Goal: Navigation & Orientation: Find specific page/section

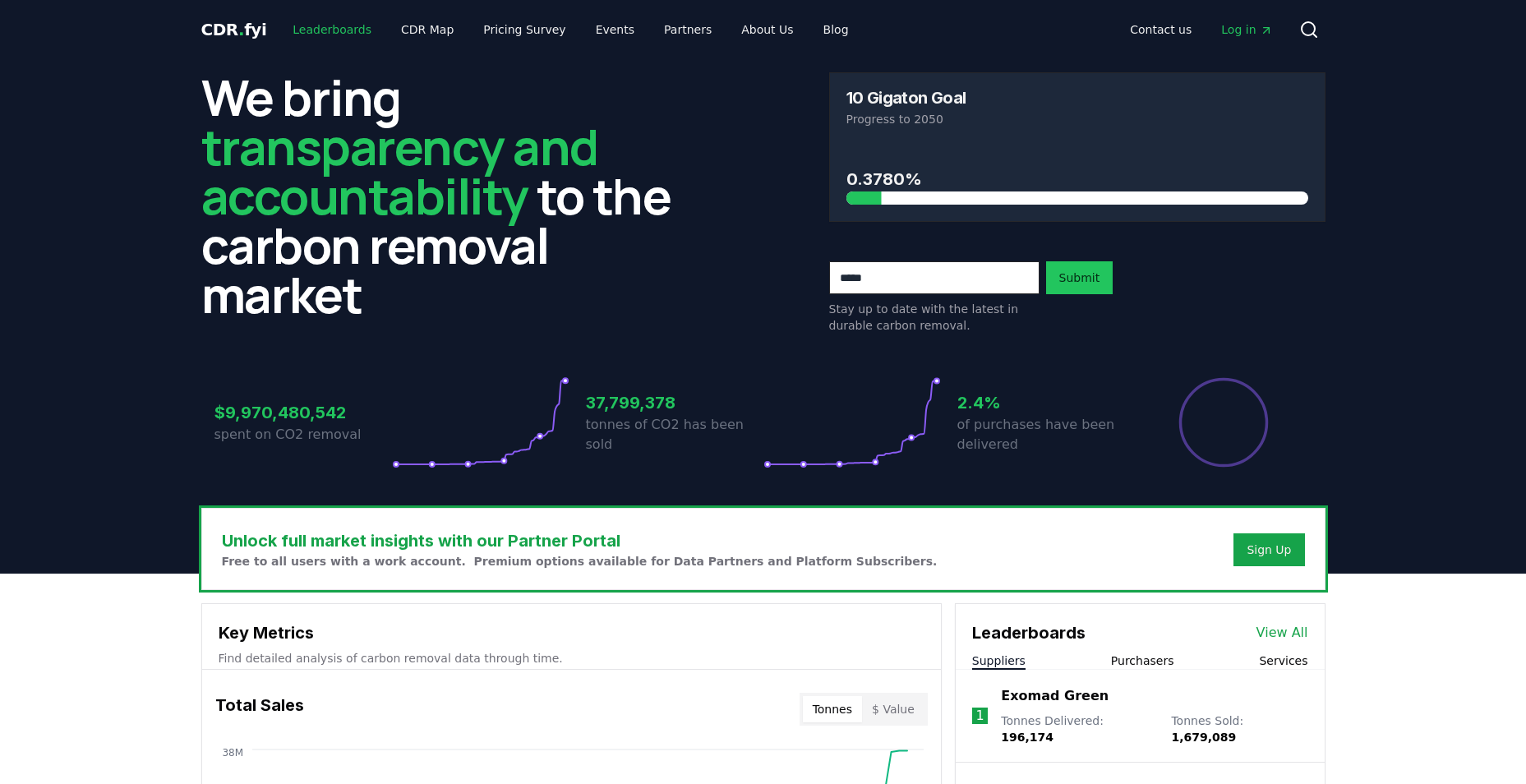
click at [330, 32] on link "Leaderboards" at bounding box center [332, 30] width 105 height 30
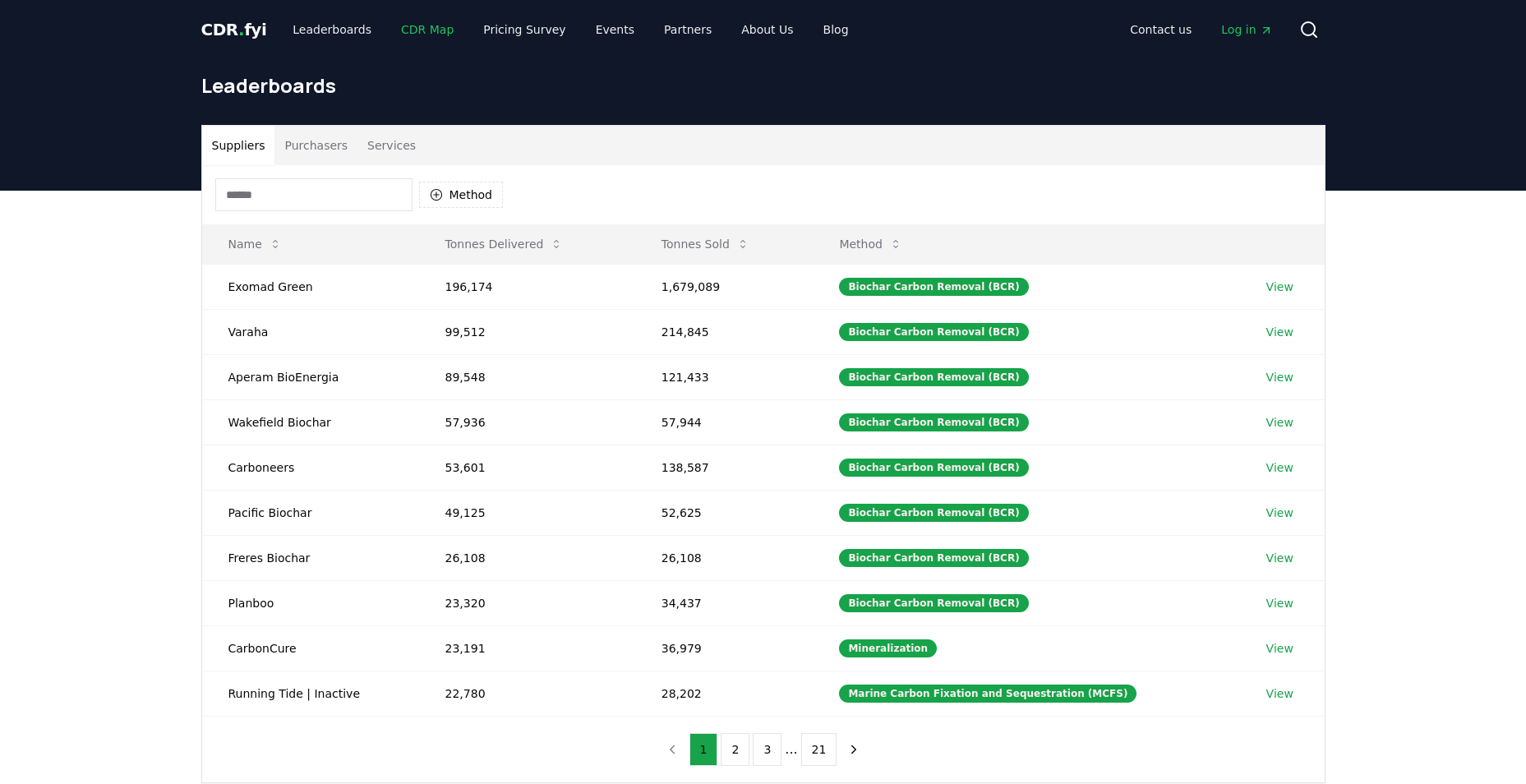
click at [425, 28] on link "CDR Map" at bounding box center [428, 30] width 79 height 30
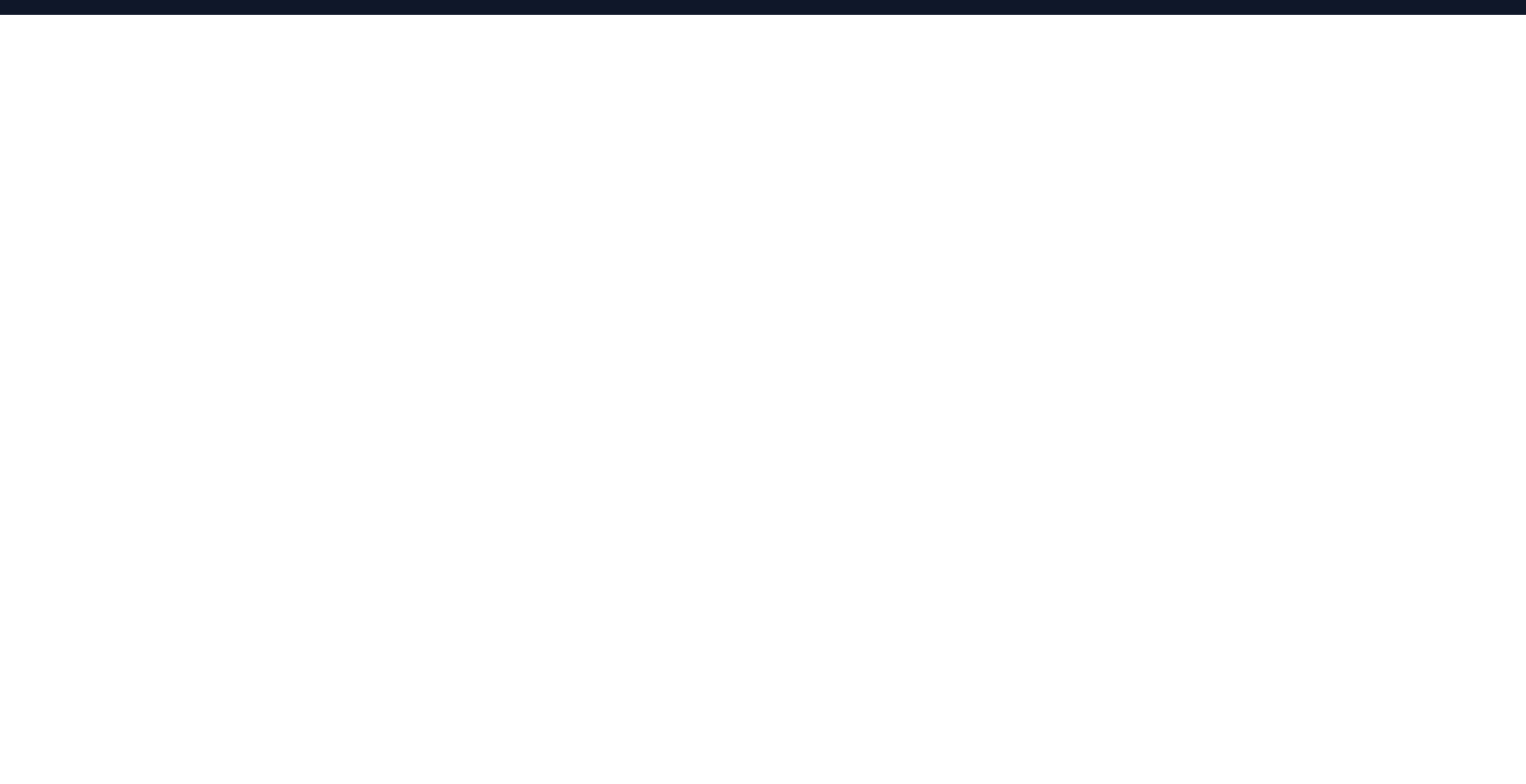
scroll to position [96, 0]
